Goal: Answer question/provide support

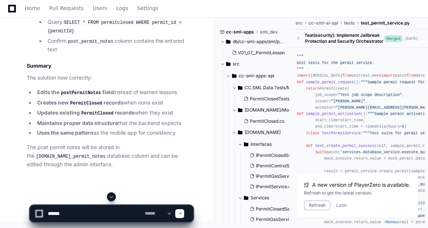
scroll to position [5086, 0]
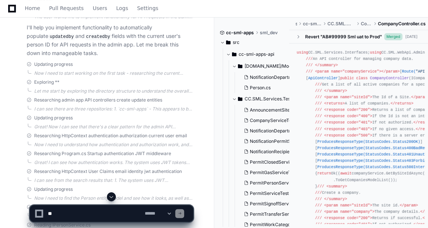
click at [111, 198] on span at bounding box center [111, 196] width 6 height 6
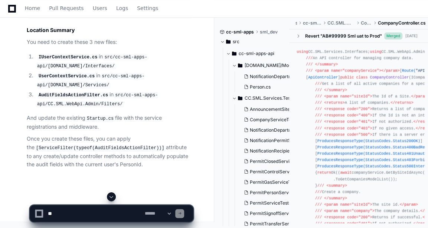
scroll to position [5801, 0]
click at [87, 214] on textarea at bounding box center [94, 213] width 97 height 16
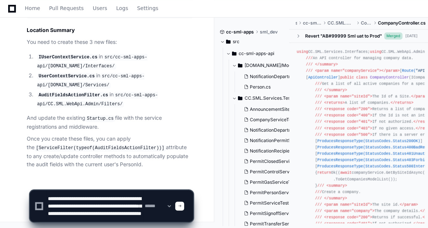
scroll to position [10, 0]
type textarea "**********"
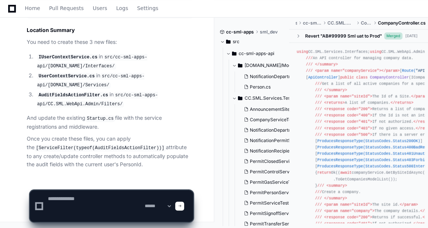
scroll to position [0, 0]
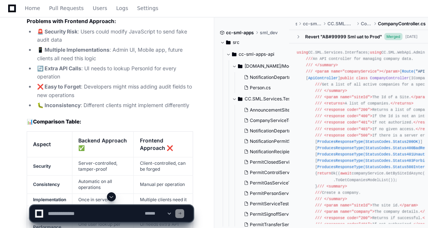
click at [113, 197] on span at bounding box center [111, 196] width 6 height 6
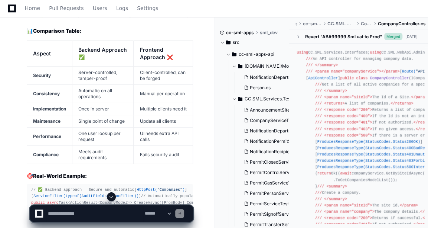
scroll to position [5892, 0]
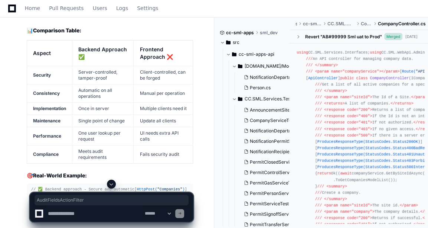
copy code "AuditFieldsActionFilter"
click at [72, 212] on textarea at bounding box center [94, 213] width 97 height 16
paste textarea "**********"
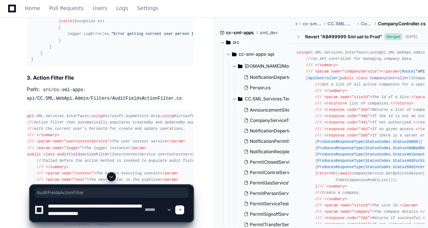
scroll to position [4382, 0]
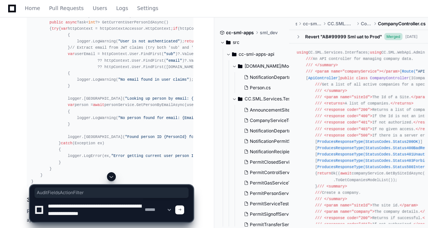
type textarea "**********"
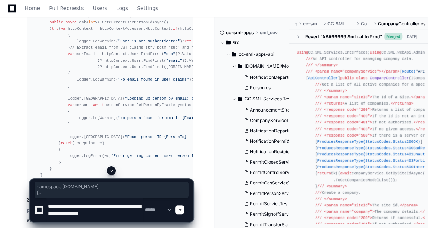
drag, startPoint x: 30, startPoint y: 64, endPoint x: 48, endPoint y: 102, distance: 42.4
click at [48, 102] on pre "﻿ using [DOMAIN_NAME]; using CC.SML.Services.Interfaces; using Microsoft.AspNet…" at bounding box center [110, 66] width 166 height 241
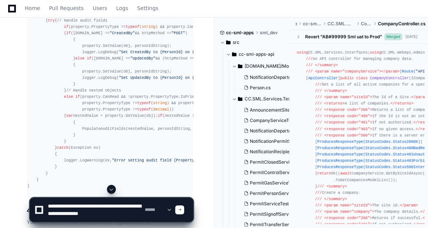
scroll to position [0, 10]
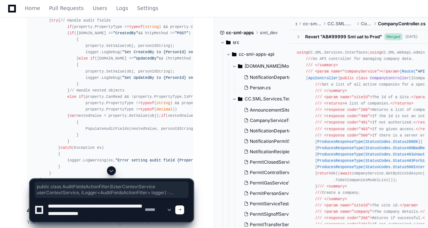
drag, startPoint x: 27, startPoint y: 84, endPoint x: 47, endPoint y: 139, distance: 58.4
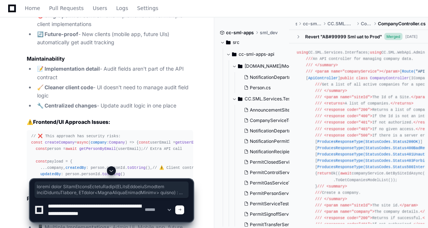
scroll to position [5617, 0]
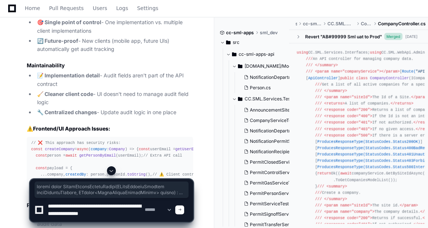
copy div "public class AuditFieldsActionFilter ( IUserContextService userContextService, …"
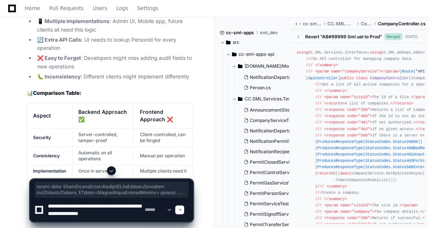
scroll to position [5837, 0]
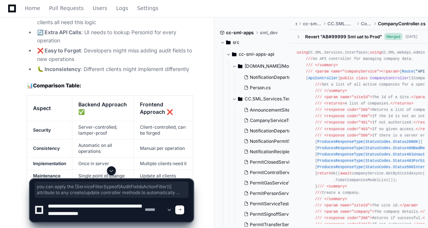
drag, startPoint x: 97, startPoint y: 101, endPoint x: 139, endPoint y: 127, distance: 49.0
copy p "you can apply the [ServiceFilter(typeof(AuditFieldsActionFilter))] attribute to…"
click at [103, 213] on textarea at bounding box center [94, 210] width 97 height 24
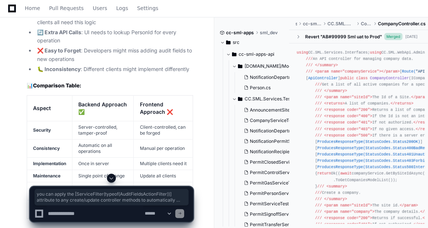
paste textarea "**********"
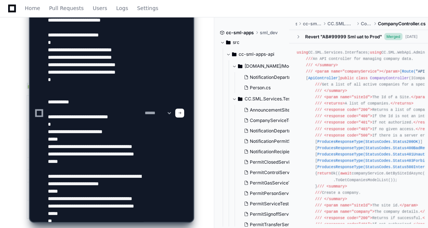
scroll to position [26, 0]
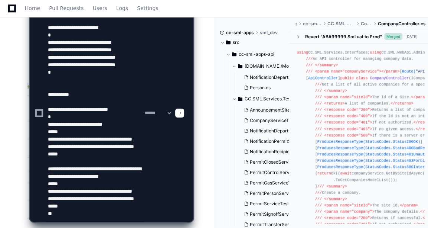
click at [53, 71] on textarea at bounding box center [94, 112] width 97 height 217
type textarea "**********"
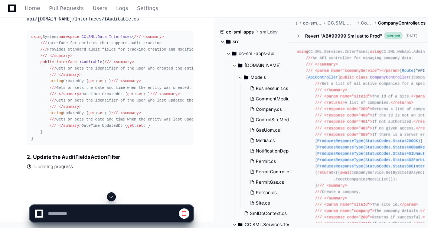
scroll to position [7957, 0]
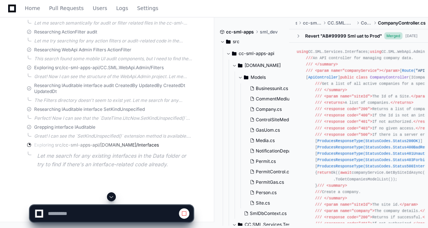
click at [116, 197] on div at bounding box center [112, 196] width 164 height 9
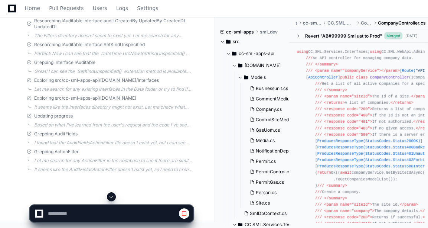
click at [113, 198] on span at bounding box center [111, 196] width 6 height 6
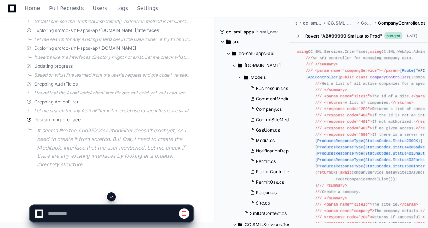
scroll to position [8392, 0]
click at [186, 214] on span at bounding box center [184, 213] width 6 height 6
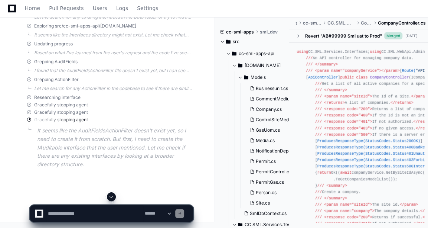
scroll to position [7891, 0]
click at [184, 216] on div at bounding box center [179, 213] width 9 height 9
click at [183, 214] on div at bounding box center [179, 213] width 9 height 9
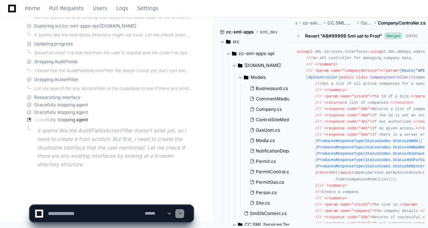
click at [76, 216] on textarea at bounding box center [94, 213] width 97 height 16
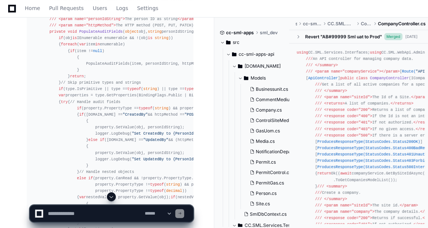
scroll to position [4909, 0]
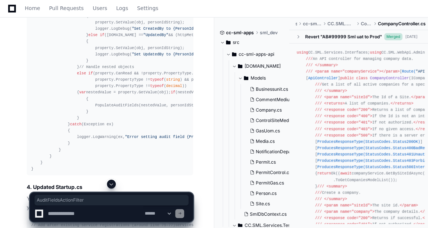
copy span "AuditFieldsActionFilter"
click at [87, 210] on textarea at bounding box center [94, 213] width 97 height 16
paste textarea "**********"
type textarea "**********"
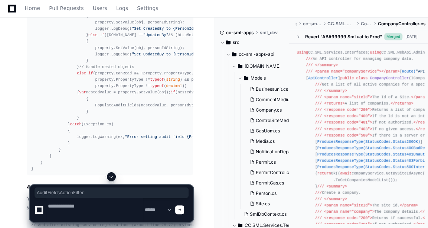
scroll to position [0, 0]
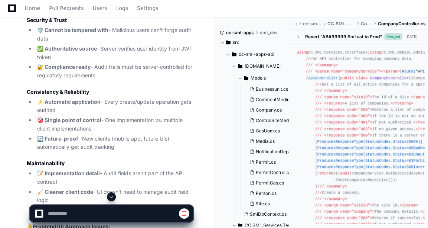
click at [109, 196] on span at bounding box center [111, 196] width 6 height 6
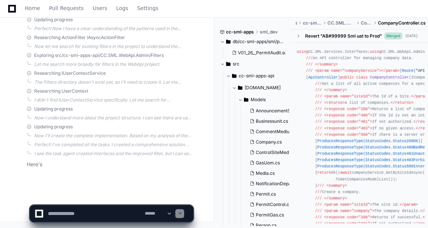
scroll to position [9259, 0]
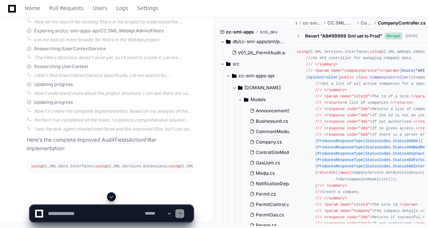
click at [111, 196] on span at bounding box center [111, 196] width 6 height 6
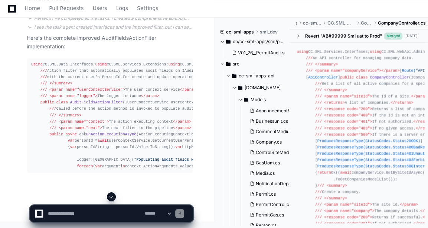
scroll to position [9533, 0]
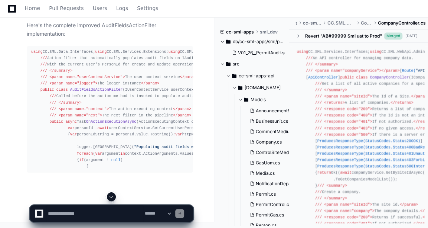
click at [115, 194] on button at bounding box center [111, 196] width 9 height 9
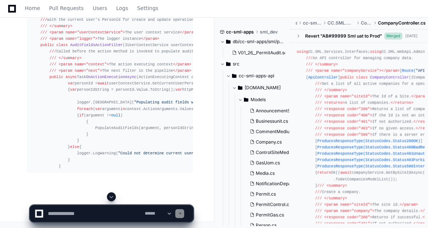
scroll to position [9579, 0]
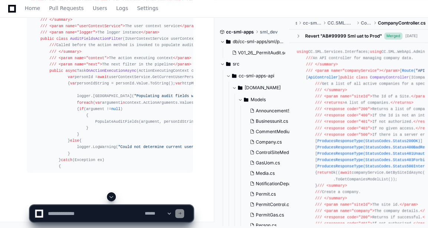
click at [112, 198] on span at bounding box center [111, 196] width 6 height 6
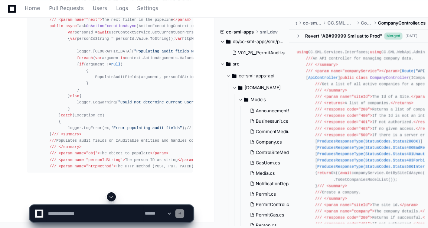
scroll to position [9705, 0]
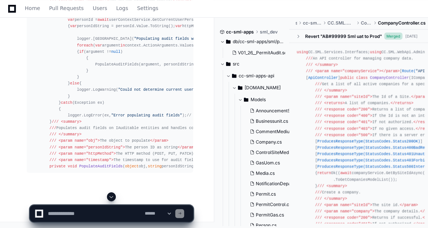
click at [110, 195] on span at bounding box center [111, 196] width 6 height 6
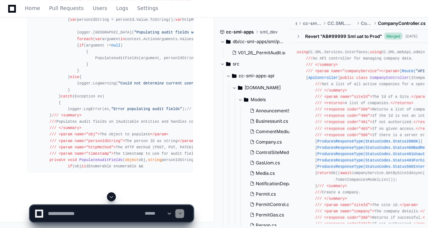
click at [112, 198] on span at bounding box center [111, 196] width 6 height 6
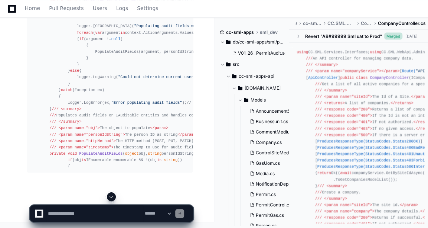
click at [112, 198] on span at bounding box center [111, 196] width 6 height 6
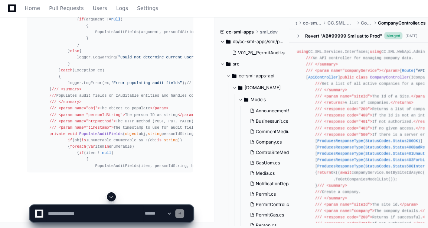
click at [112, 198] on span at bounding box center [111, 196] width 6 height 6
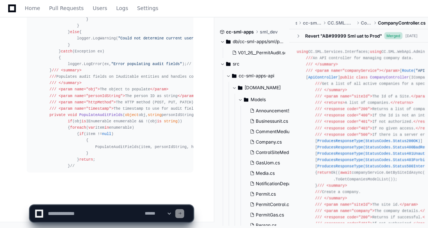
click at [112, 198] on span at bounding box center [111, 196] width 6 height 6
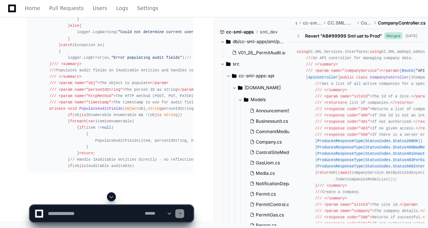
click at [111, 197] on span at bounding box center [111, 196] width 6 height 6
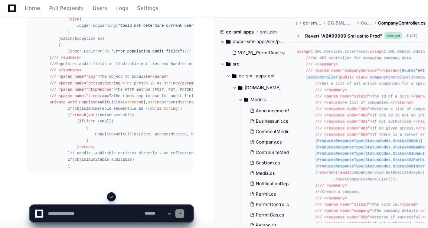
scroll to position [9845, 0]
click at [111, 197] on span at bounding box center [111, 196] width 6 height 6
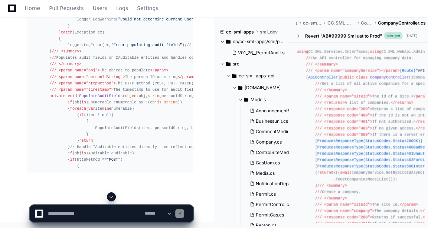
click at [111, 197] on span at bounding box center [111, 196] width 6 height 6
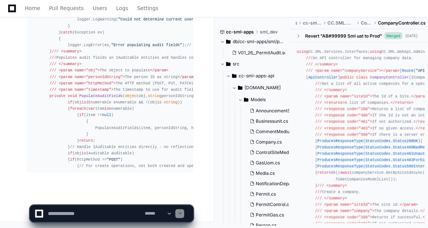
scroll to position [9877, 0]
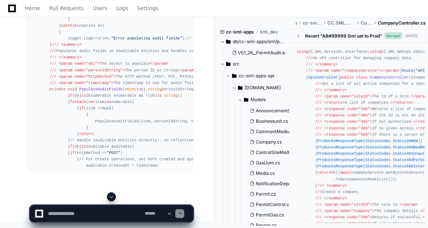
click at [111, 197] on span at bounding box center [111, 196] width 6 height 6
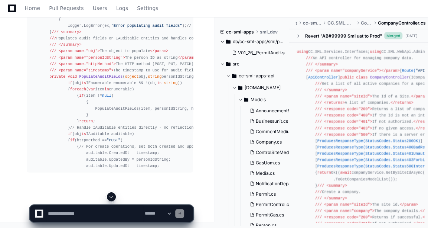
click at [111, 196] on span at bounding box center [111, 196] width 6 height 6
click at [108, 195] on button at bounding box center [111, 196] width 9 height 9
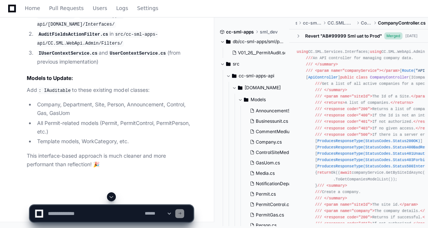
scroll to position [9499, 0]
click at [76, 218] on textarea at bounding box center [94, 213] width 97 height 16
paste textarea "**********"
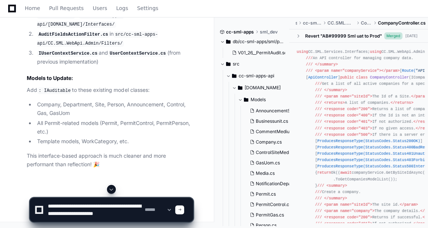
type textarea "**********"
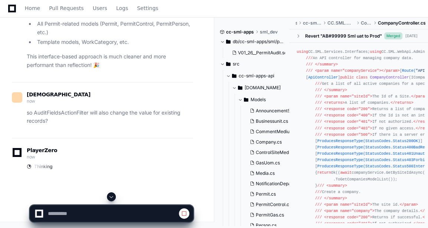
scroll to position [9942, 0]
click at [113, 193] on span at bounding box center [111, 196] width 6 height 6
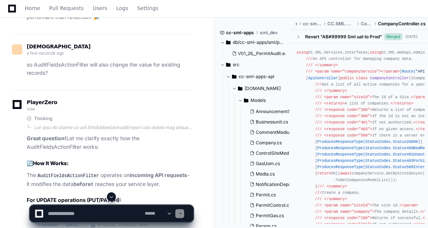
scroll to position [9318, 0]
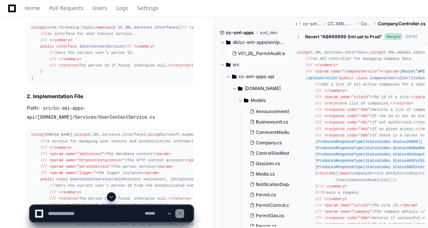
scroll to position [4170, 0]
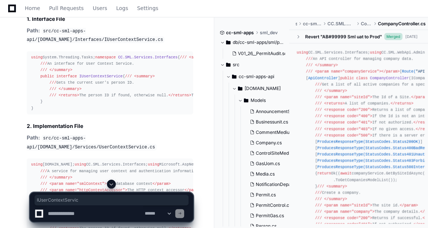
drag, startPoint x: 102, startPoint y: 53, endPoint x: 167, endPoint y: 53, distance: 64.2
click at [167, 44] on p "Path: src/cc-sml-apps-api/[DOMAIN_NAME]/Interfaces/IUserContextService.cs" at bounding box center [110, 34] width 166 height 17
copy code "IUserContextService.cs"
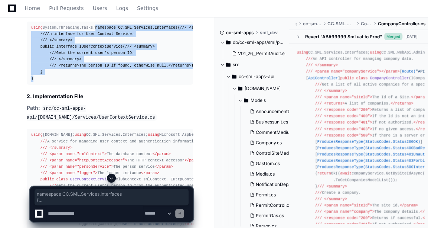
drag, startPoint x: 29, startPoint y: 54, endPoint x: 38, endPoint y: 139, distance: 85.8
click at [38, 85] on pre "﻿ using System.Threading.Tasks; namespace CC.SML.Services.Interfaces { /// <sum…" at bounding box center [110, 53] width 166 height 63
copy div "namespace CC.SML.Services.Interfaces { /// <summary> /// An interface for User …"
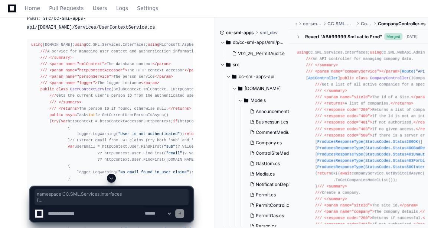
scroll to position [4308, 0]
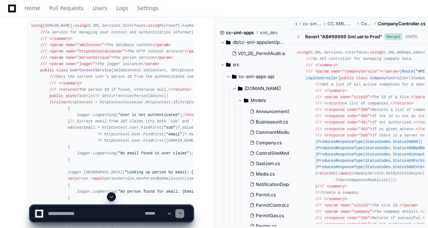
click at [117, 12] on code "src/cc-sml-apps-api/[DOMAIN_NAME]/Services/UserContextService.cs" at bounding box center [92, 4] width 130 height 16
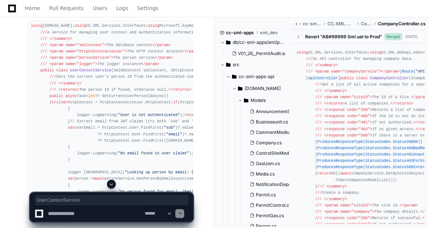
copy code "UserContextService"
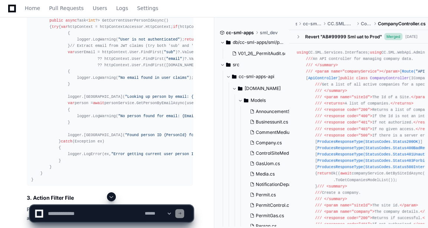
drag, startPoint x: 30, startPoint y: 60, endPoint x: 73, endPoint y: 116, distance: 70.3
click at [73, 116] on pre "﻿ using [DOMAIN_NAME]; using CC.SML.Services.Interfaces; using Microsoft.AspNet…" at bounding box center [110, 64] width 166 height 241
click at [156, 123] on div "﻿ using [DOMAIN_NAME]; using CC.SML.Services.Interfaces; using Microsoft.AspNet…" at bounding box center [109, 64] width 157 height 235
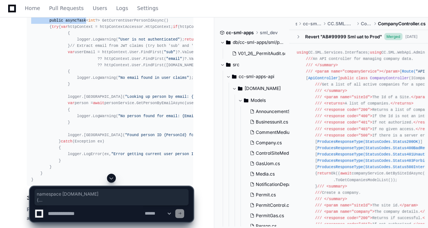
drag, startPoint x: 30, startPoint y: 61, endPoint x: 81, endPoint y: 152, distance: 104.7
click at [81, 152] on pre "﻿ using [DOMAIN_NAME]; using CC.SML.Services.Interfaces; using Microsoft.AspNet…" at bounding box center [110, 64] width 166 height 241
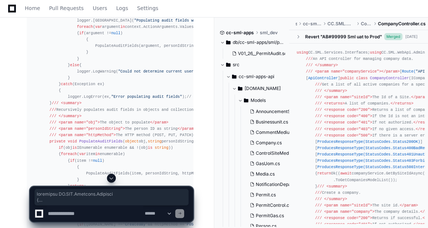
scroll to position [4720, 0]
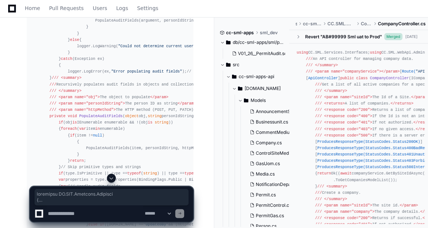
copy div "namespace [DOMAIN_NAME] { /// <summary> /// A service for managing user context…"
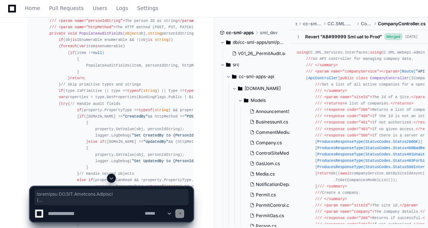
click at [146, 84] on div "﻿ using CC.SML.Services.Interfaces; using Microsoft.AspNetCore.Http; using Micr…" at bounding box center [109, 46] width 157 height 464
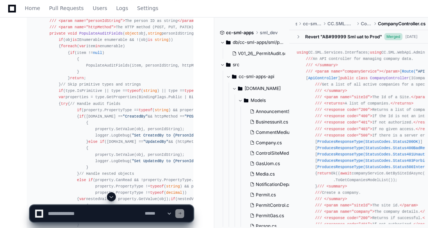
click at [131, 75] on div "﻿ using CC.SML.Services.Interfaces; using Microsoft.AspNetCore.Http; using Micr…" at bounding box center [109, 46] width 157 height 464
click at [147, 74] on div "﻿ using CC.SML.Services.Interfaces; using Microsoft.AspNetCore.Http; using Micr…" at bounding box center [109, 46] width 157 height 464
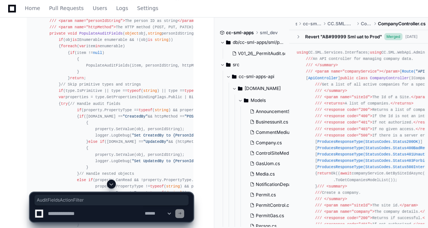
copy code "AuditFieldsActionFilter"
click at [107, 102] on div "﻿ using CC.SML.Services.Interfaces; using Microsoft.AspNetCore.Http; using Micr…" at bounding box center [109, 46] width 157 height 464
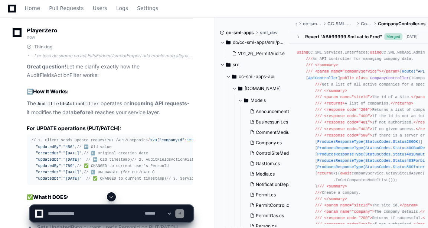
scroll to position [9437, 0]
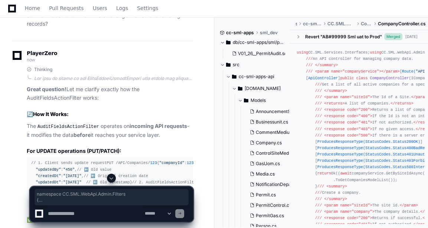
drag, startPoint x: 31, startPoint y: 71, endPoint x: 69, endPoint y: 151, distance: 88.9
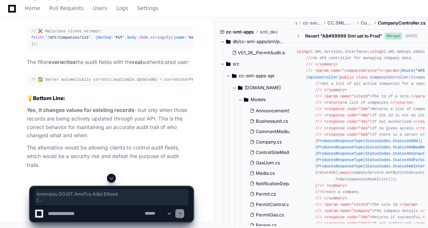
scroll to position [10109, 0]
copy div "namespace CC.SML.WebApi.Admin.Filters { /// <summary> /// Action filter that au…"
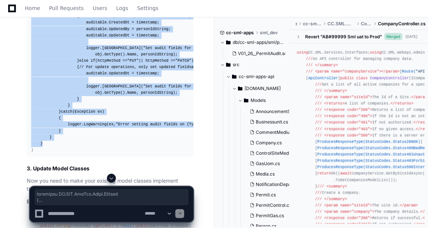
scroll to position [8688, 0]
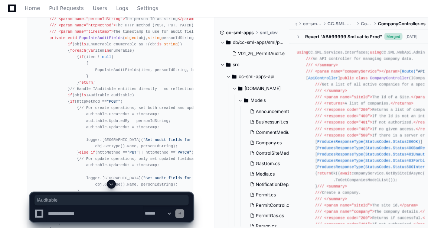
scroll to position [8750, 0]
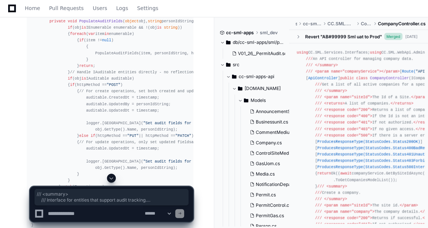
drag, startPoint x: 39, startPoint y: 60, endPoint x: 78, endPoint y: 145, distance: 93.6
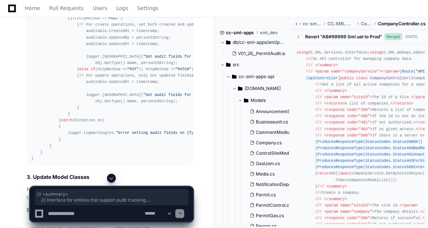
drag, startPoint x: 78, startPoint y: 145, endPoint x: 169, endPoint y: 103, distance: 100.2
drag, startPoint x: 46, startPoint y: 151, endPoint x: 39, endPoint y: 21, distance: 130.1
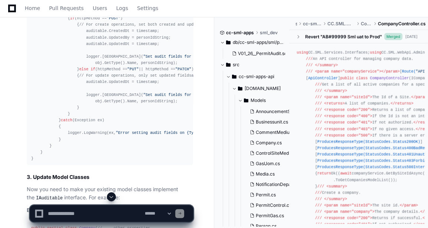
click at [65, 208] on textarea at bounding box center [94, 213] width 97 height 16
paste textarea "**********"
type textarea "**********"
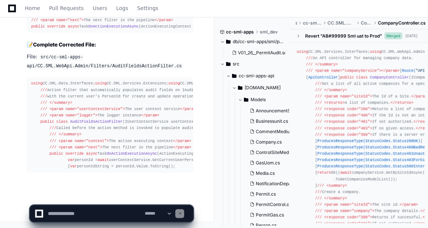
scroll to position [12081, 0]
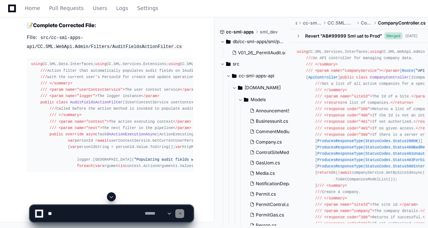
click at [113, 195] on span at bounding box center [111, 196] width 6 height 6
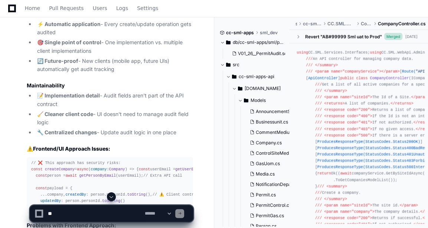
scroll to position [5626, 0]
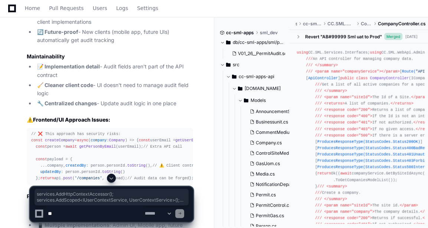
drag, startPoint x: 29, startPoint y: 118, endPoint x: 129, endPoint y: 134, distance: 101.1
copy div "services.AddHttpContextAccessor(); services.AddScoped<IUserContextService, User…"
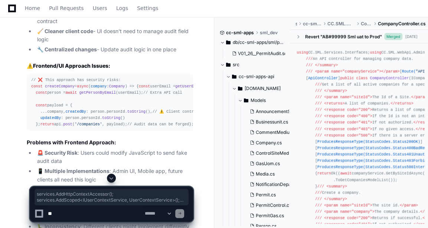
scroll to position [5710, 0]
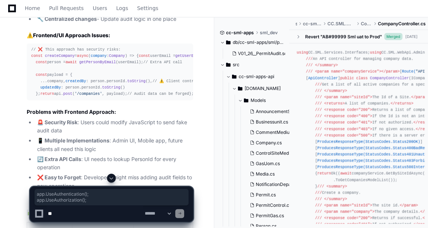
drag, startPoint x: 32, startPoint y: 98, endPoint x: 81, endPoint y: 103, distance: 48.9
copy div "app.UseAuthentication(); app.UseAuthorization();"
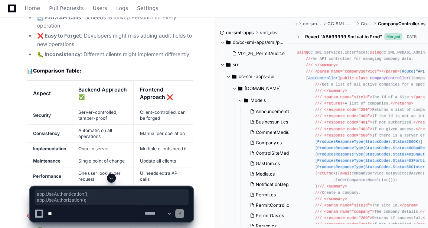
scroll to position [5852, 0]
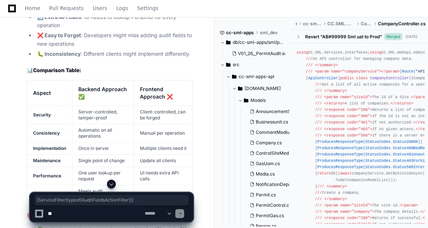
drag, startPoint x: 28, startPoint y: 96, endPoint x: 146, endPoint y: 96, distance: 118.1
copy code "[ServiceFilter(typeof(AuditFieldsActionFilter))]"
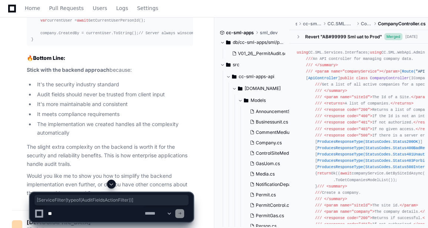
click at [111, 184] on span at bounding box center [111, 184] width 6 height 6
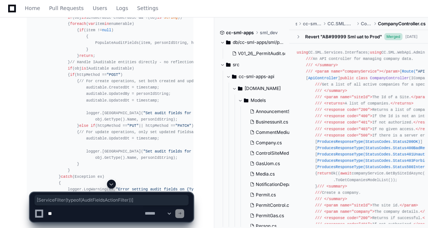
scroll to position [12722, 0]
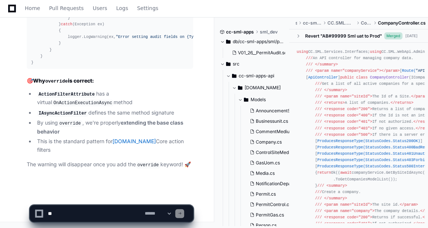
click at [89, 207] on textarea at bounding box center [94, 213] width 97 height 16
type textarea "**********"
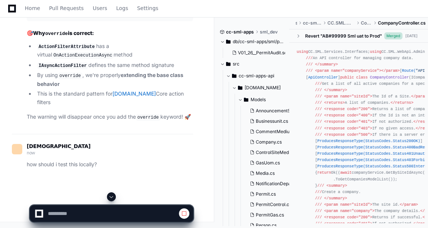
scroll to position [12738, 0]
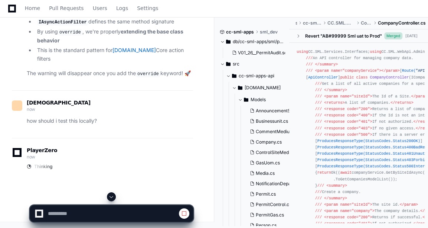
click at [112, 196] on span at bounding box center [111, 196] width 6 height 6
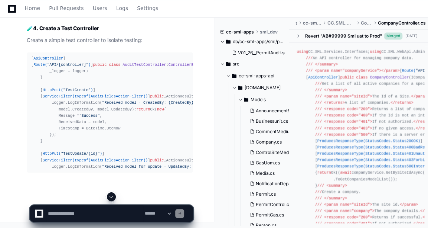
scroll to position [13110, 0]
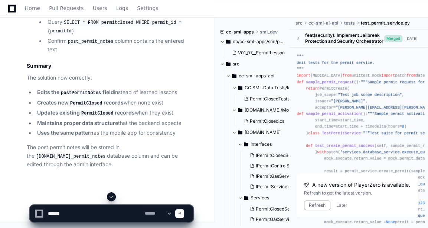
scroll to position [23, 0]
